Goal: Task Accomplishment & Management: Manage account settings

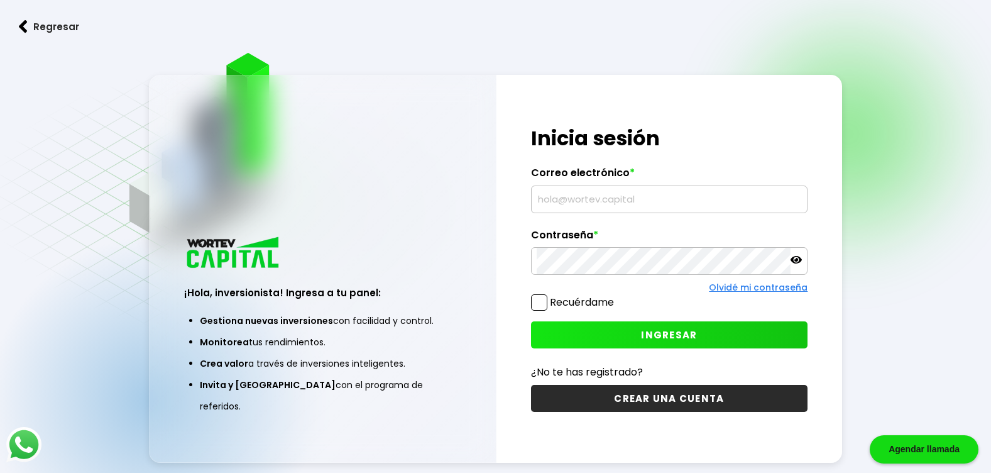
type input "[EMAIL_ADDRESS][DOMAIN_NAME]"
click at [667, 336] on span "INGRESAR" at bounding box center [669, 334] width 56 height 13
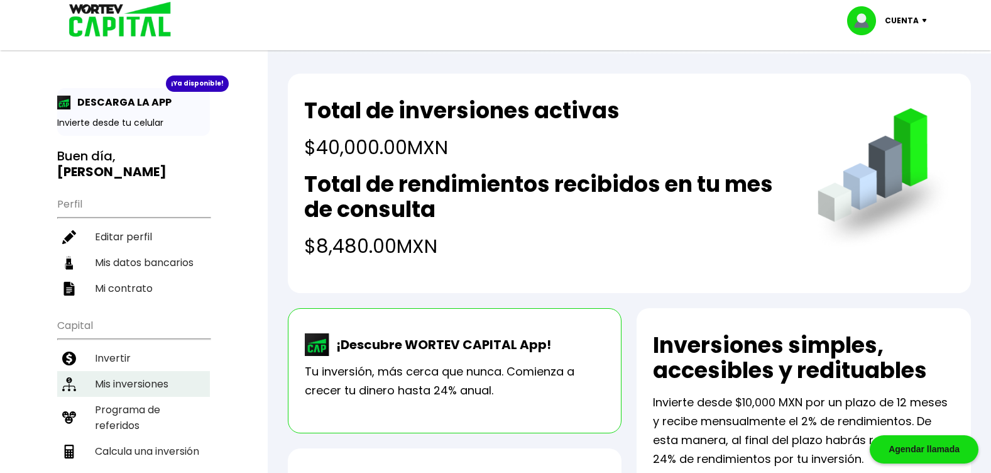
click at [138, 371] on li "Mis inversiones" at bounding box center [133, 384] width 153 height 26
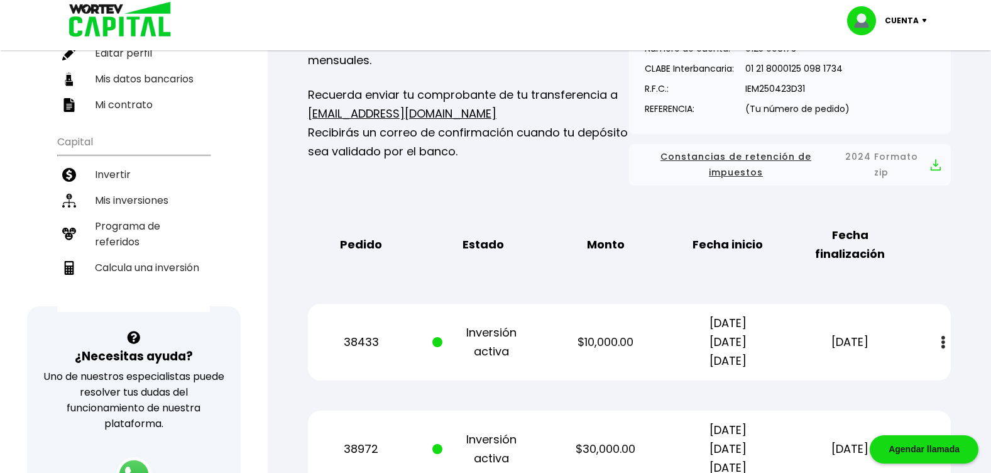
scroll to position [251, 0]
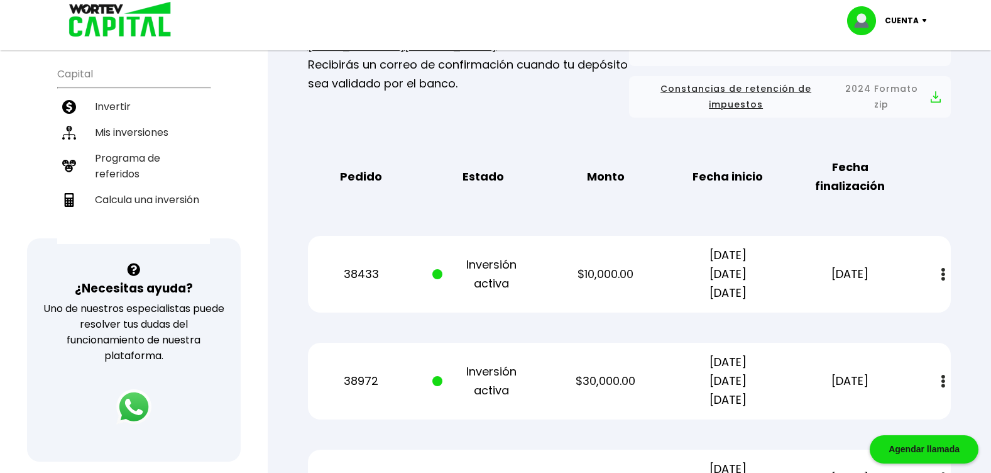
click at [942, 274] on img at bounding box center [943, 274] width 4 height 13
click at [864, 310] on link "Estado de cuenta" at bounding box center [860, 308] width 88 height 16
click at [945, 377] on img at bounding box center [943, 381] width 4 height 13
click at [896, 412] on link "Estado de cuenta" at bounding box center [860, 415] width 88 height 16
click at [552, 208] on div "Mis inversiones Como inversionista activo de WORTEV CAPITAL, apoyas el crecimie…" at bounding box center [629, 303] width 683 height 875
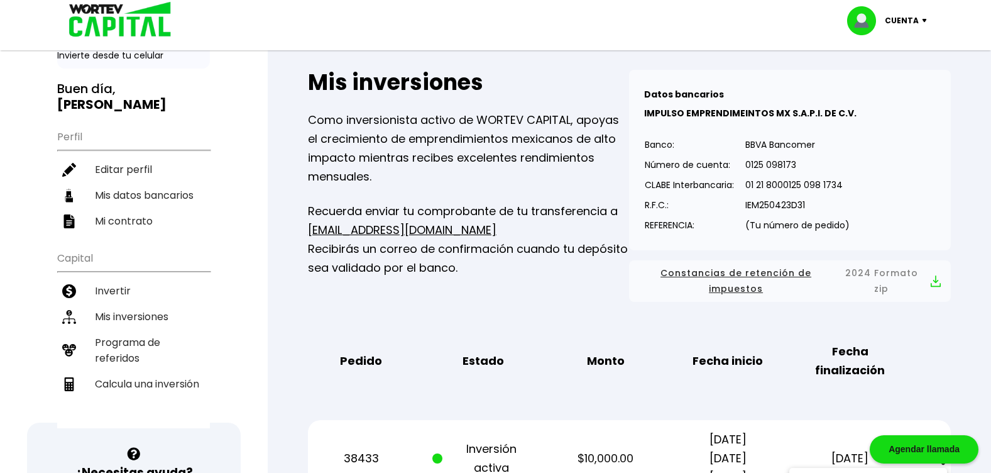
scroll to position [0, 0]
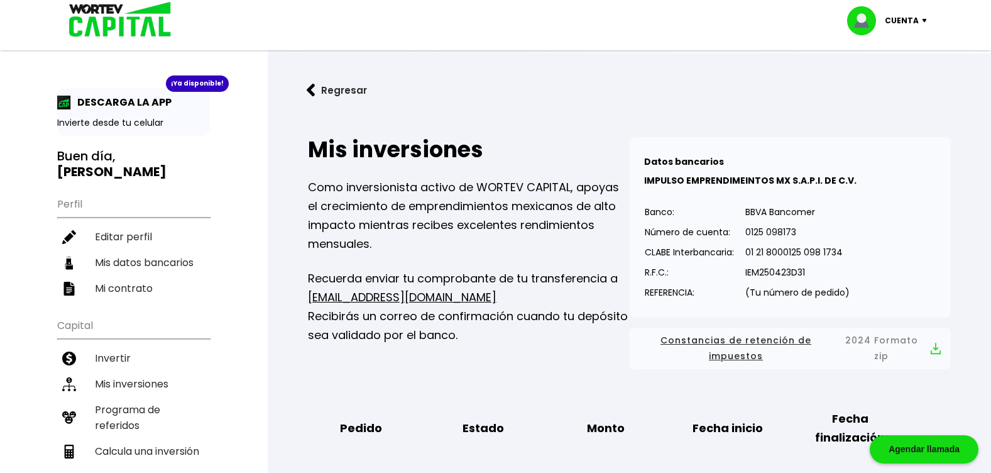
click at [903, 23] on p "Cuenta" at bounding box center [902, 20] width 34 height 19
click at [888, 82] on li "Cerrar sesión" at bounding box center [888, 84] width 101 height 26
